Goal: Transaction & Acquisition: Purchase product/service

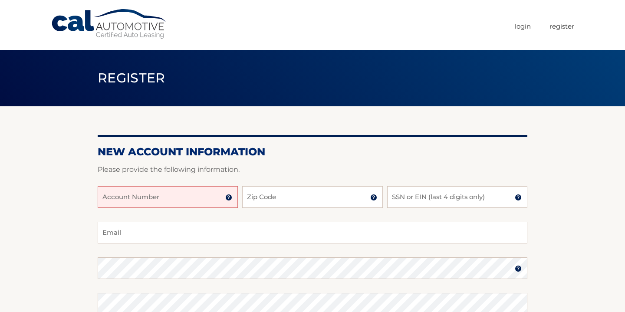
click at [151, 198] on input "Account Number" at bounding box center [168, 197] width 140 height 22
type input "44455996407"
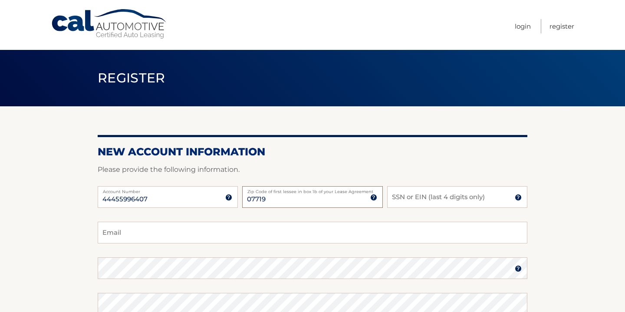
type input "07719"
click at [421, 199] on input "SSN or EIN (last 4 digits only)" at bounding box center [457, 197] width 140 height 22
click at [411, 200] on input "1524" at bounding box center [457, 197] width 140 height 22
type input "1"
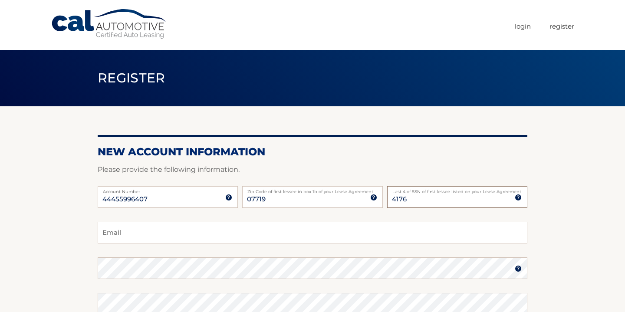
type input "4176"
type input "ranieri3054@gmail.com"
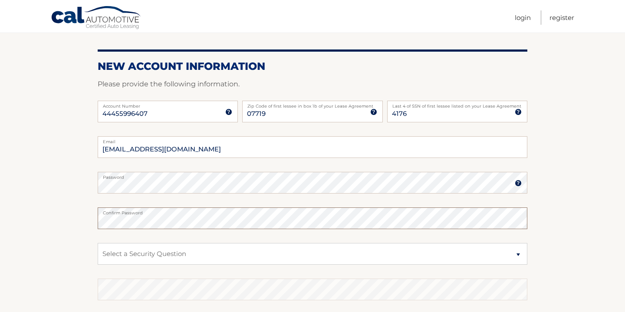
scroll to position [86, 0]
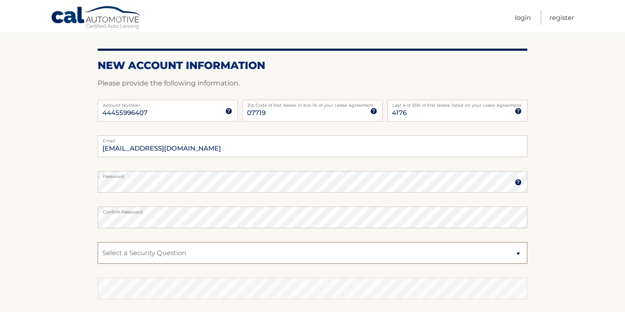
select select "2"
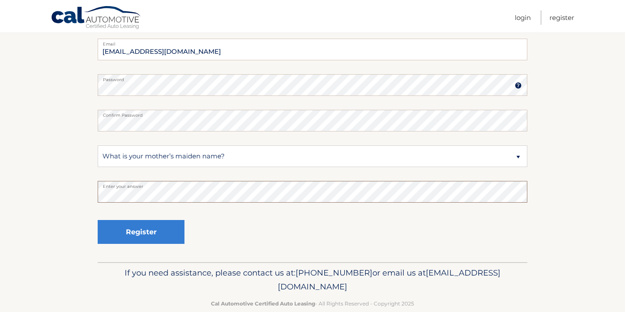
scroll to position [184, 0]
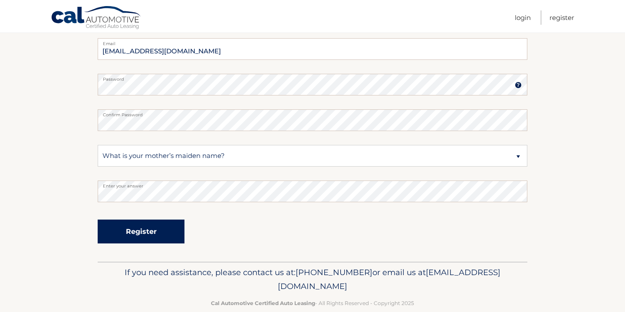
click at [142, 233] on button "Register" at bounding box center [141, 232] width 87 height 24
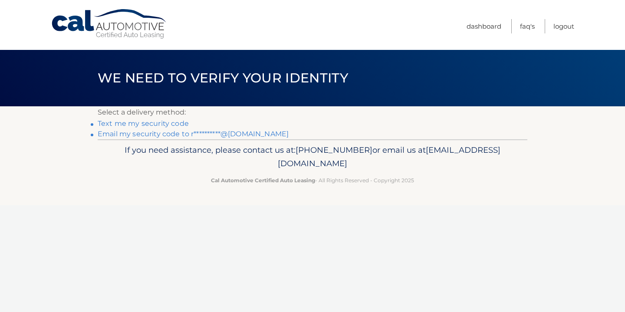
click at [141, 137] on link "**********" at bounding box center [193, 134] width 191 height 8
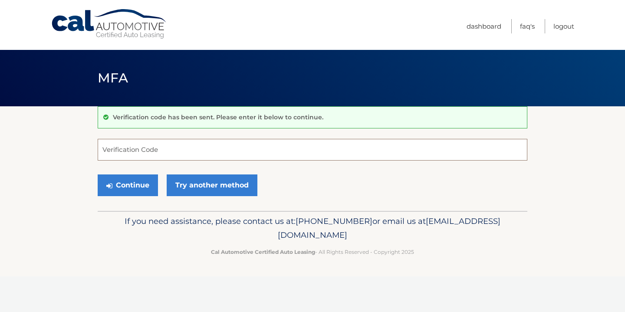
click at [143, 148] on input "Verification Code" at bounding box center [313, 150] width 430 height 22
type input "859848"
click at [133, 185] on button "Continue" at bounding box center [128, 185] width 60 height 22
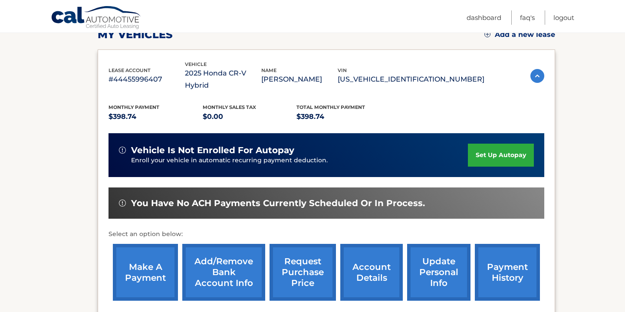
scroll to position [129, 0]
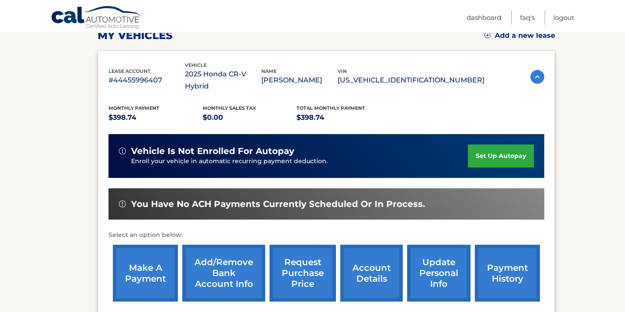
click at [137, 262] on link "make a payment" at bounding box center [145, 273] width 65 height 57
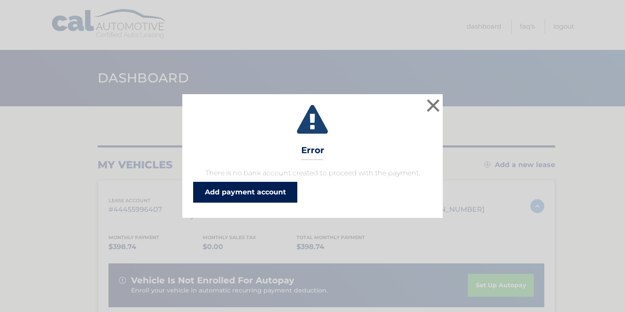
click at [245, 193] on link "Add payment account" at bounding box center [245, 192] width 104 height 21
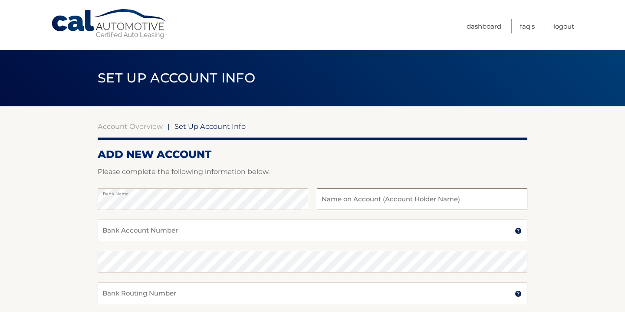
click at [398, 200] on input "text" at bounding box center [422, 199] width 210 height 22
click at [406, 202] on input "[PERSON_NAME] and [PERSON_NAME]" at bounding box center [422, 199] width 210 height 22
type input "[PERSON_NAME] and [PERSON_NAME]"
click at [207, 236] on input "Bank Account Number" at bounding box center [313, 231] width 430 height 22
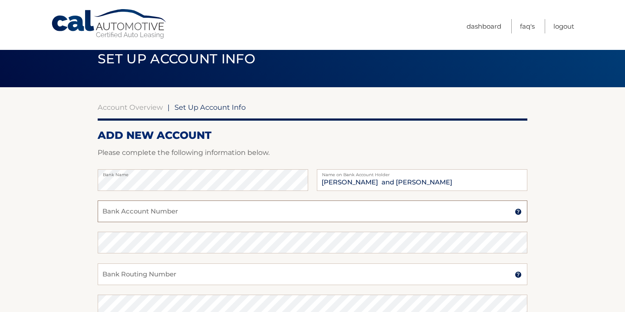
scroll to position [23, 0]
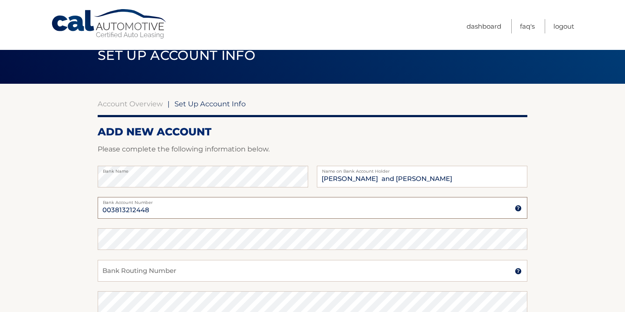
type input "003813212448"
click at [226, 268] on input "Bank Routing Number" at bounding box center [313, 271] width 430 height 22
click at [226, 269] on input "Bank Routing Number" at bounding box center [313, 271] width 430 height 22
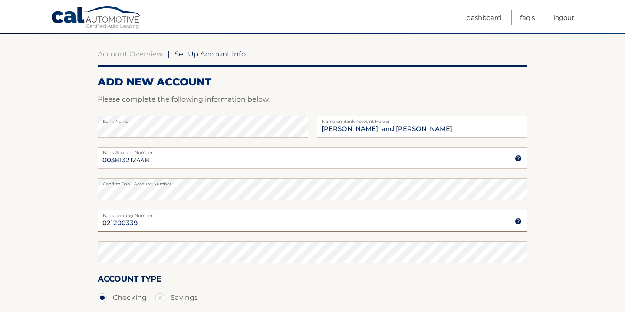
scroll to position [79, 0]
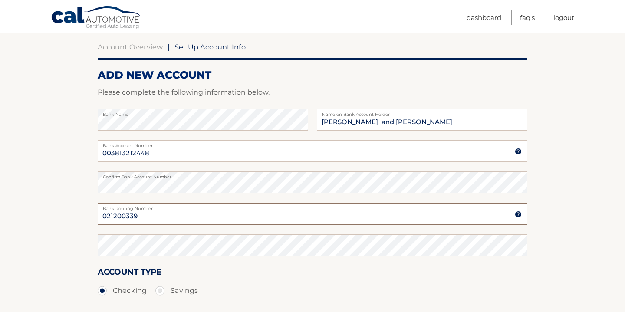
type input "021200339"
click at [244, 290] on ul "Checking Savings" at bounding box center [313, 290] width 430 height 17
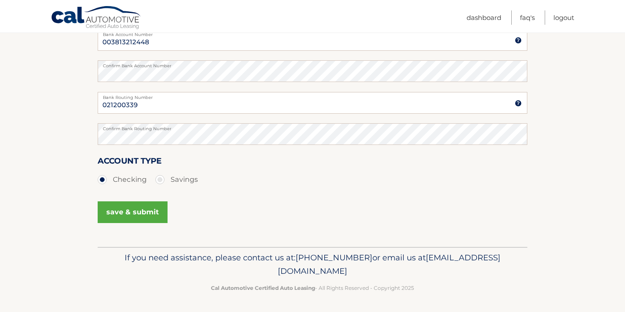
scroll to position [190, 0]
click at [138, 216] on button "save & submit" at bounding box center [133, 213] width 70 height 22
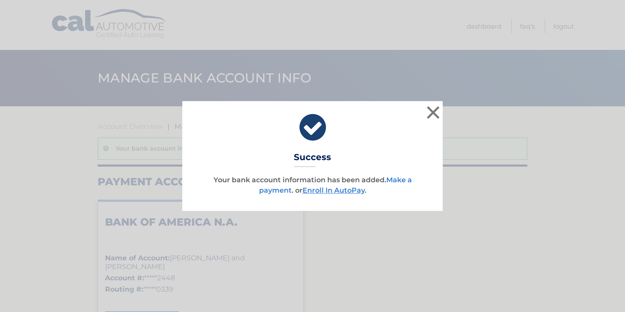
click at [401, 183] on link "Make a payment" at bounding box center [335, 185] width 153 height 19
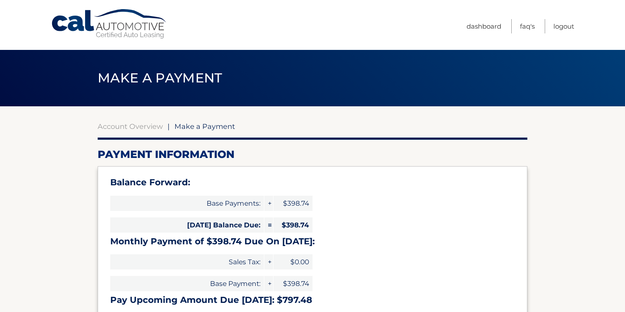
select select "ZmIxNmRiODctYjExZi00MmQ3LWFhODMtNjI3YmZkMmExMzlj"
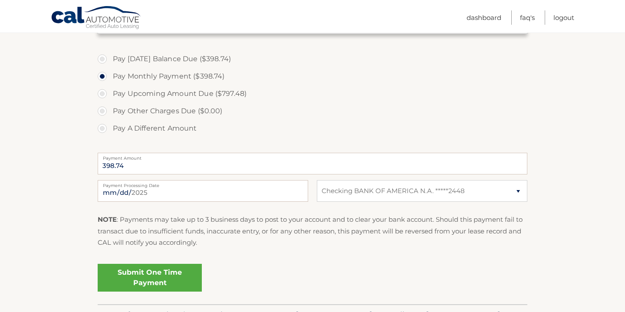
scroll to position [284, 0]
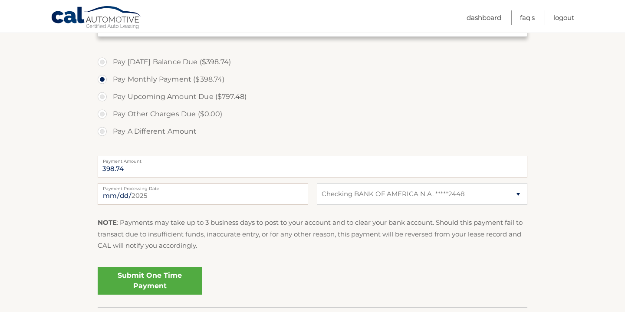
click at [103, 61] on label "Pay [DATE] Balance Due ($398.74)" at bounding box center [313, 61] width 430 height 17
click at [103, 61] on input "Pay [DATE] Balance Due ($398.74)" at bounding box center [105, 60] width 9 height 14
radio input "true"
click at [131, 278] on link "Submit One Time Payment" at bounding box center [150, 281] width 104 height 28
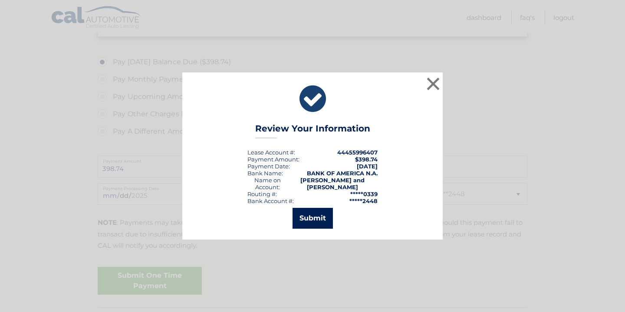
click at [310, 220] on button "Submit" at bounding box center [312, 218] width 40 height 21
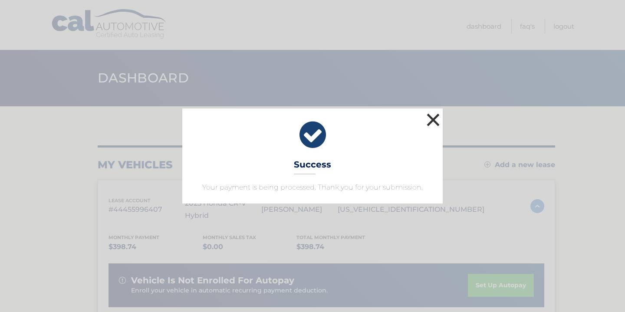
click at [436, 122] on button "×" at bounding box center [432, 119] width 17 height 17
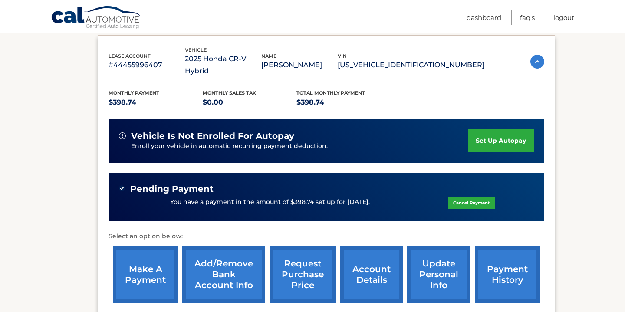
scroll to position [146, 0]
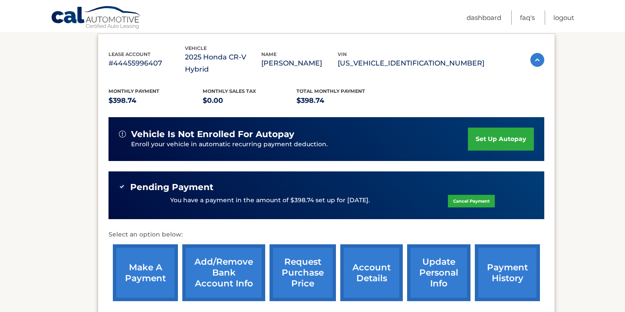
click at [377, 263] on link "account details" at bounding box center [371, 272] width 62 height 57
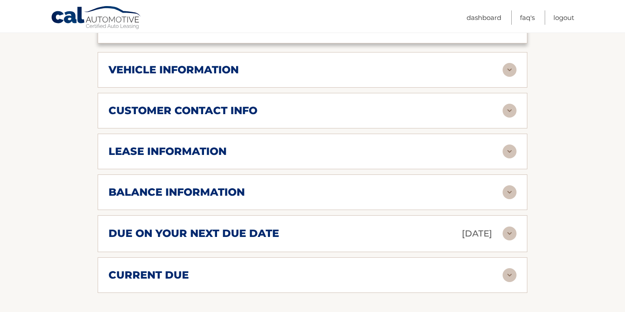
scroll to position [438, 0]
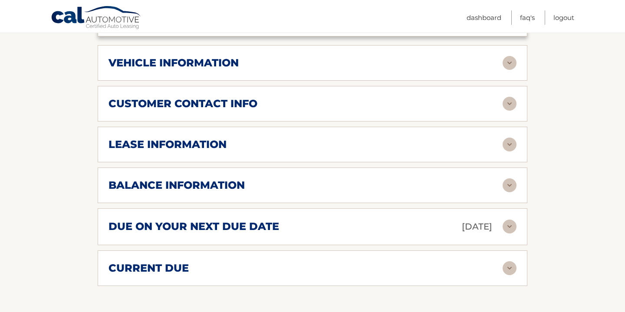
click at [510, 267] on img at bounding box center [510, 268] width 14 height 14
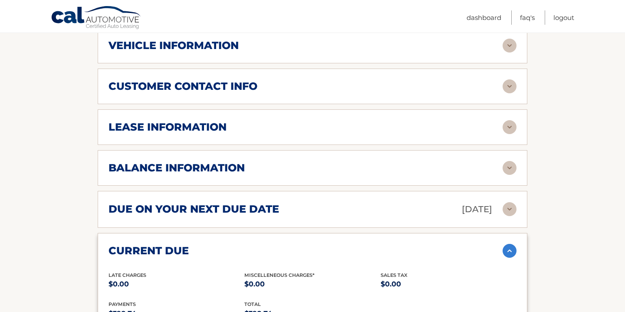
scroll to position [455, 0]
click at [506, 164] on img at bounding box center [510, 168] width 14 height 14
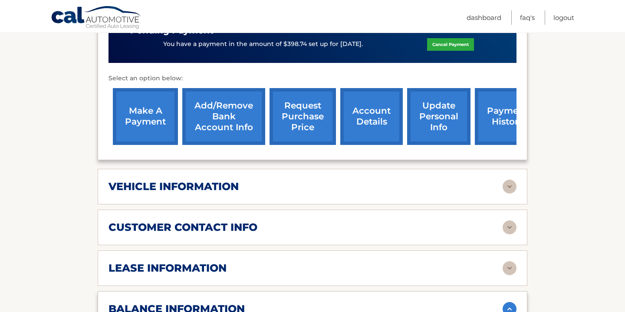
scroll to position [313, 0]
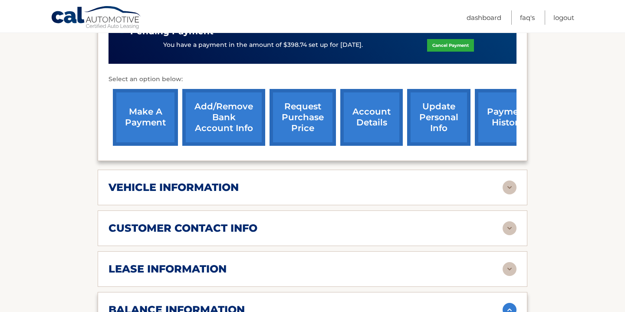
click at [504, 125] on link "payment history" at bounding box center [507, 117] width 65 height 57
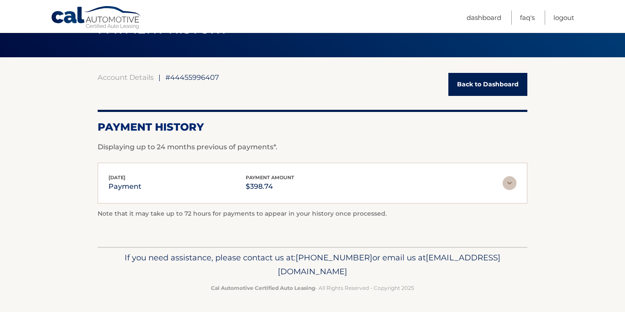
scroll to position [48, 0]
